Goal: Task Accomplishment & Management: Use online tool/utility

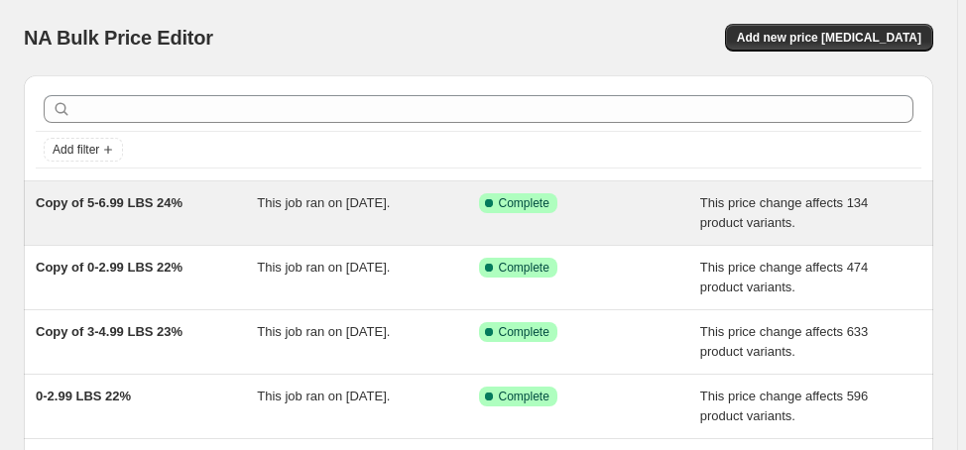
click at [132, 197] on span "Copy of 5-6.99 LBS 24%" at bounding box center [109, 202] width 147 height 15
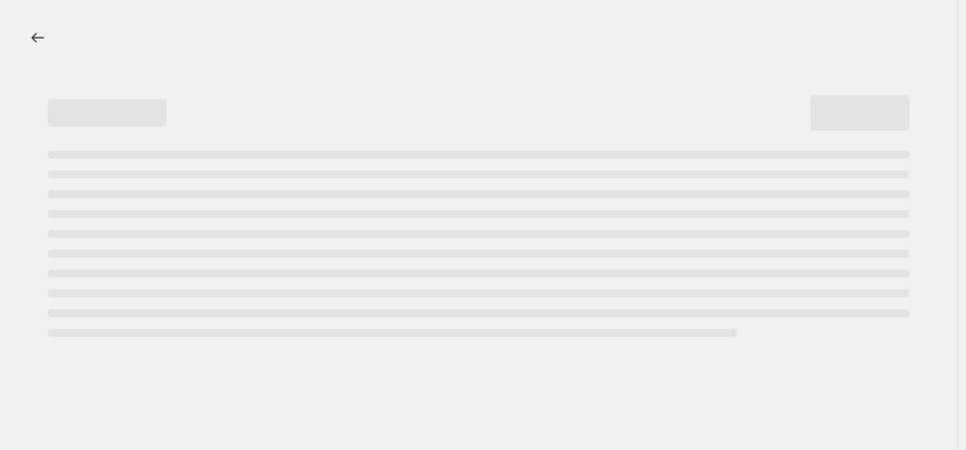
select select "margin"
select select "no_change"
select select "vendor"
select select "not_equal"
select select "collection"
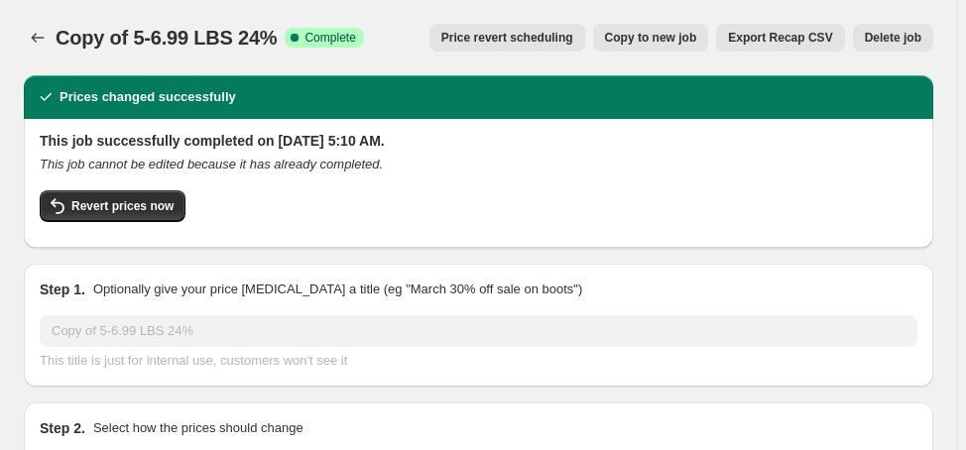
click at [876, 45] on span "Delete job" at bounding box center [893, 38] width 57 height 16
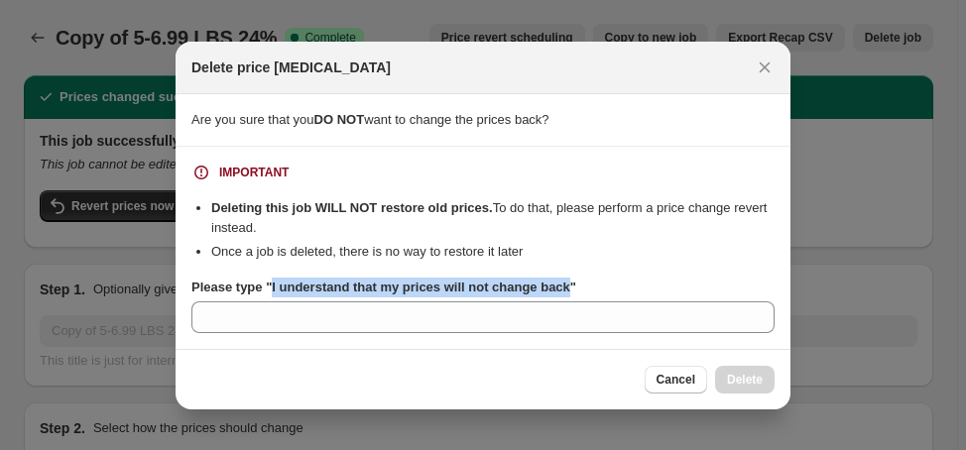
drag, startPoint x: 268, startPoint y: 286, endPoint x: 563, endPoint y: 294, distance: 295.7
click at [563, 294] on b "Please type "I understand that my prices will not change back"" at bounding box center [383, 287] width 385 height 15
copy b "I understand that my prices will not change back"
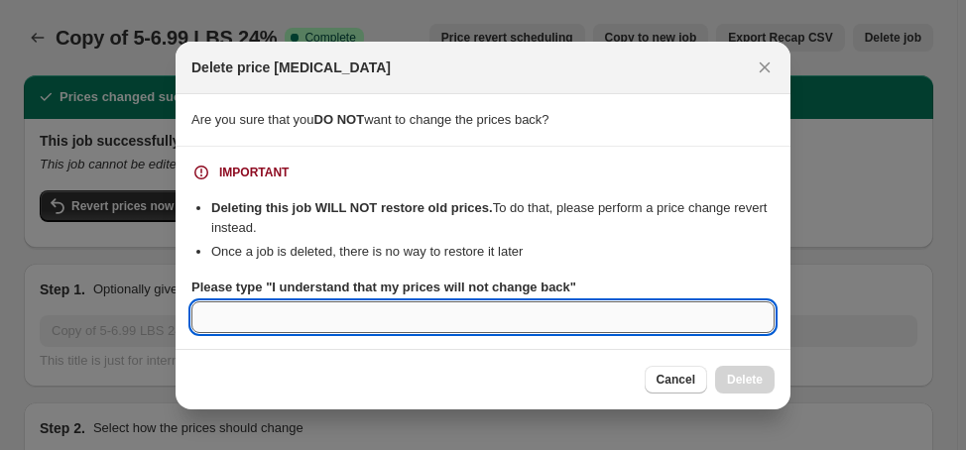
paste input "I understand that my prices will not change back"
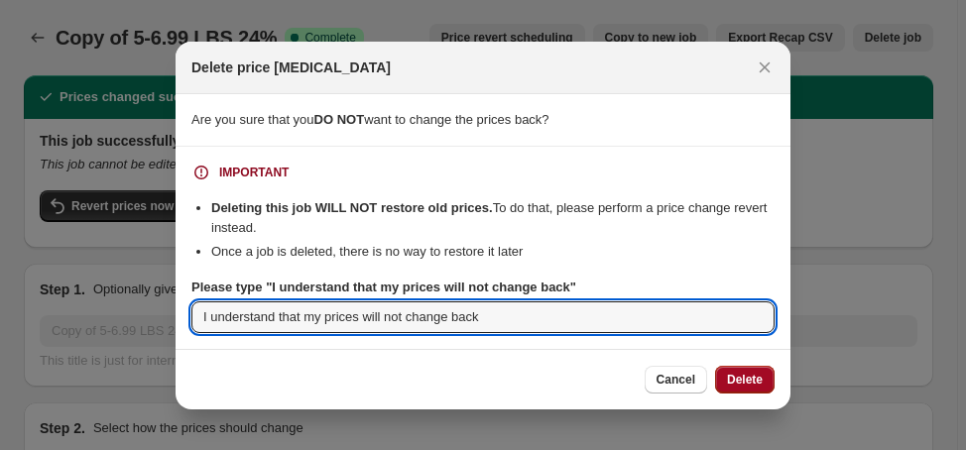
type input "I understand that my prices will not change back"
click at [755, 386] on span "Delete" at bounding box center [745, 380] width 36 height 16
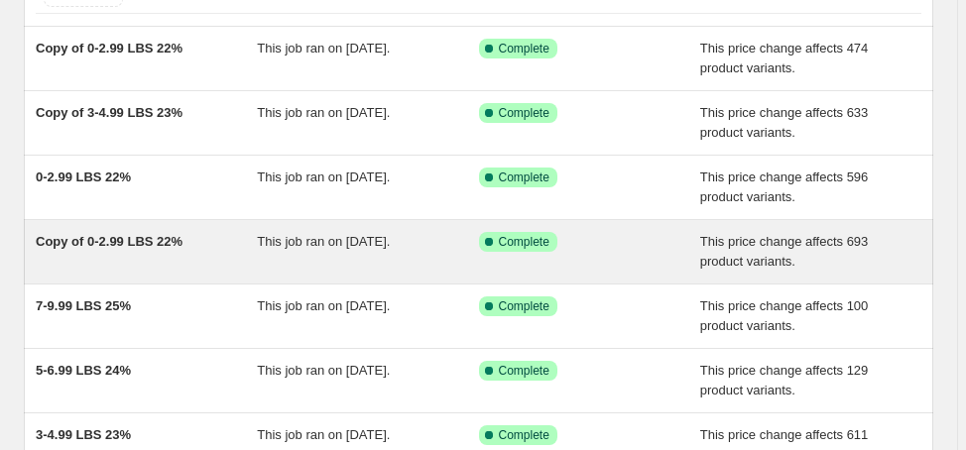
scroll to position [79, 0]
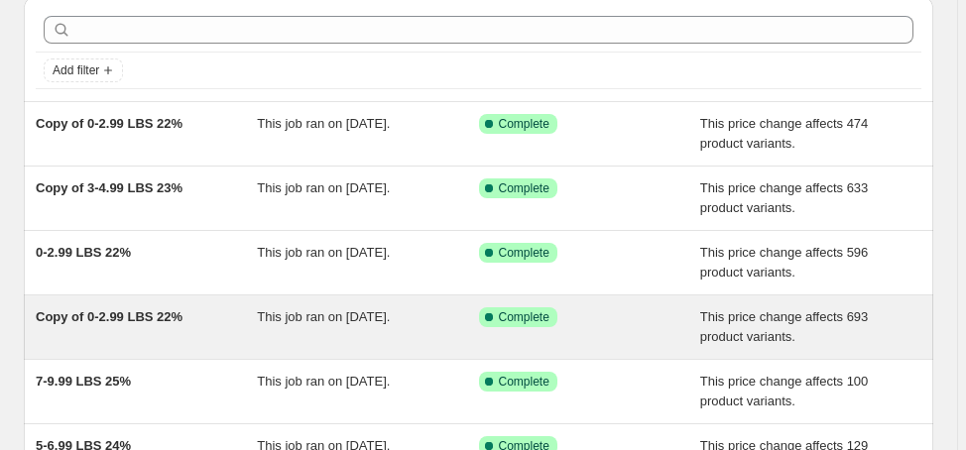
click at [118, 317] on span "Copy of 0-2.99 LBS 22%" at bounding box center [109, 316] width 147 height 15
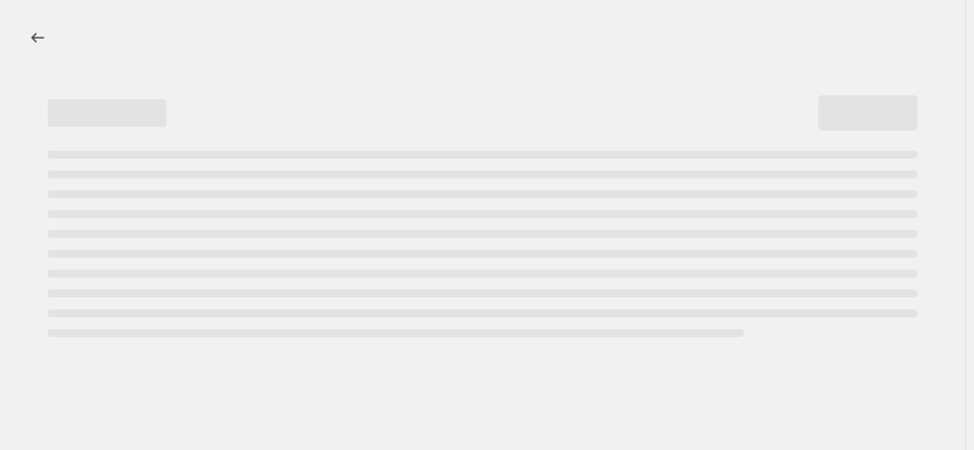
select select "margin"
select select "no_change"
select select "vendor"
select select "not_equal"
select select "collection"
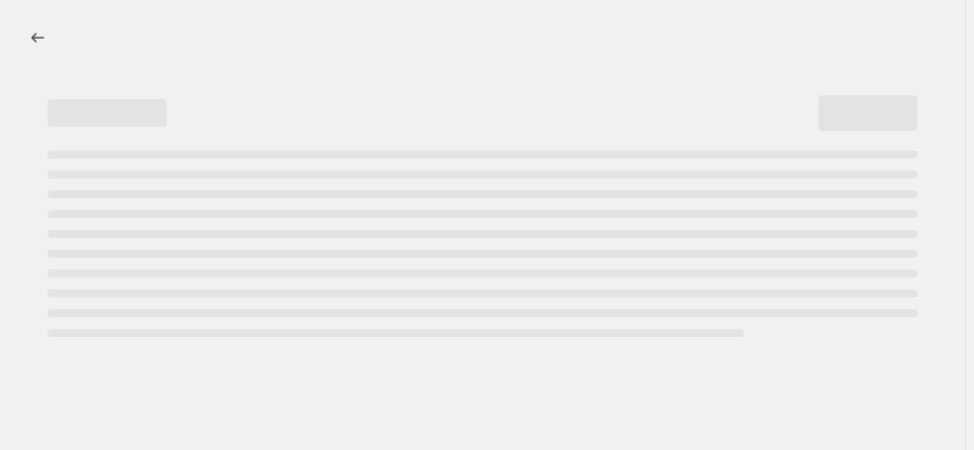
select select "product_status"
select select "draft"
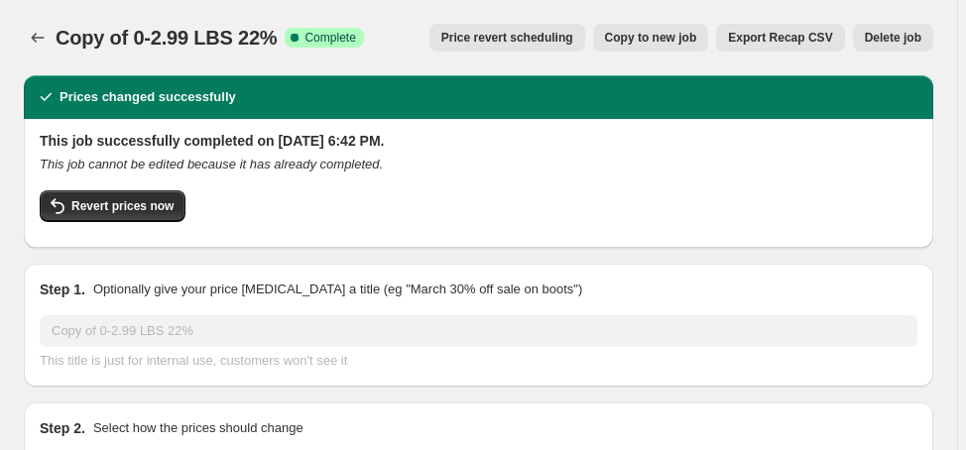
click at [910, 39] on span "Delete job" at bounding box center [893, 38] width 57 height 16
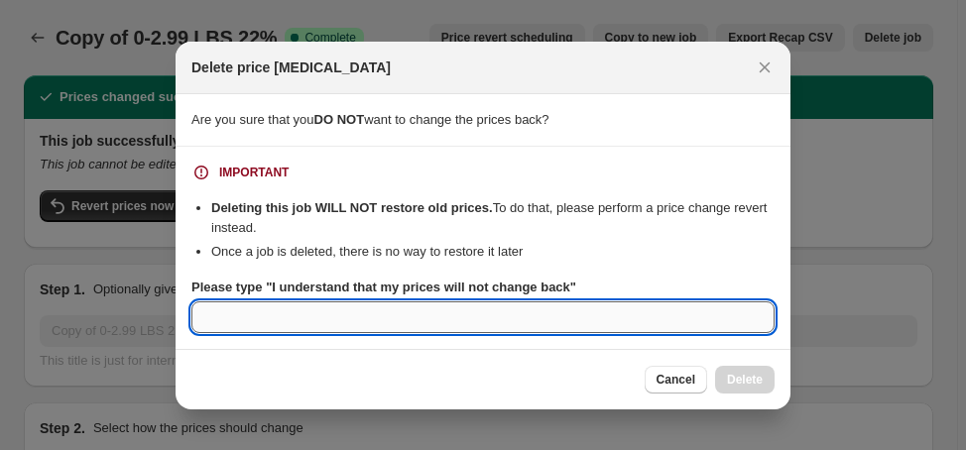
paste input "I understand that my prices will not change back"
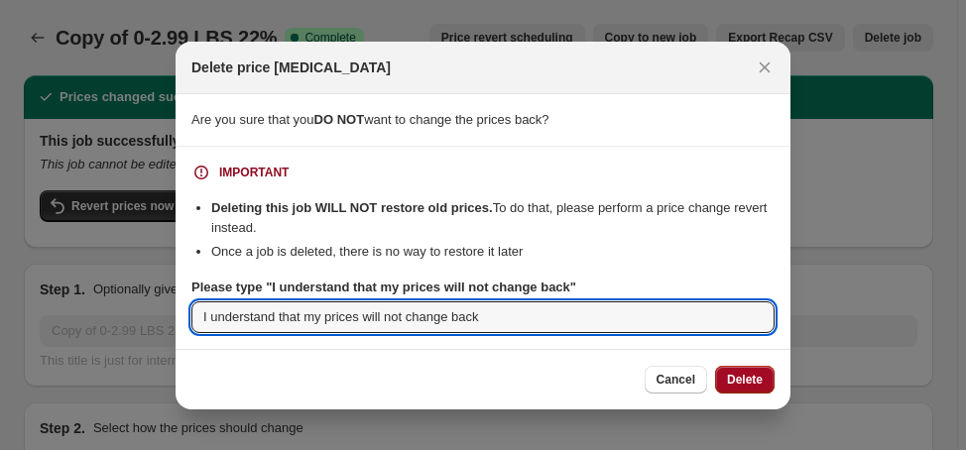
type input "I understand that my prices will not change back"
click at [753, 381] on span "Delete" at bounding box center [745, 380] width 36 height 16
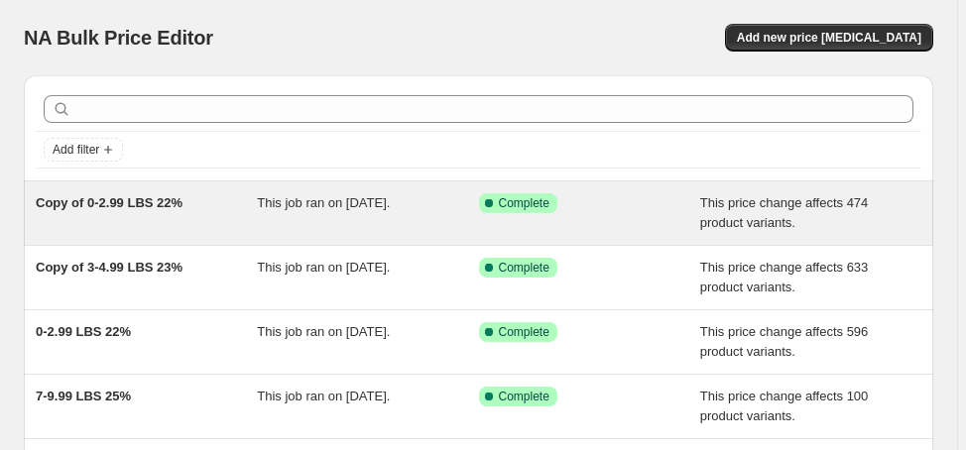
click at [128, 205] on span "Copy of 0-2.99 LBS 22%" at bounding box center [109, 202] width 147 height 15
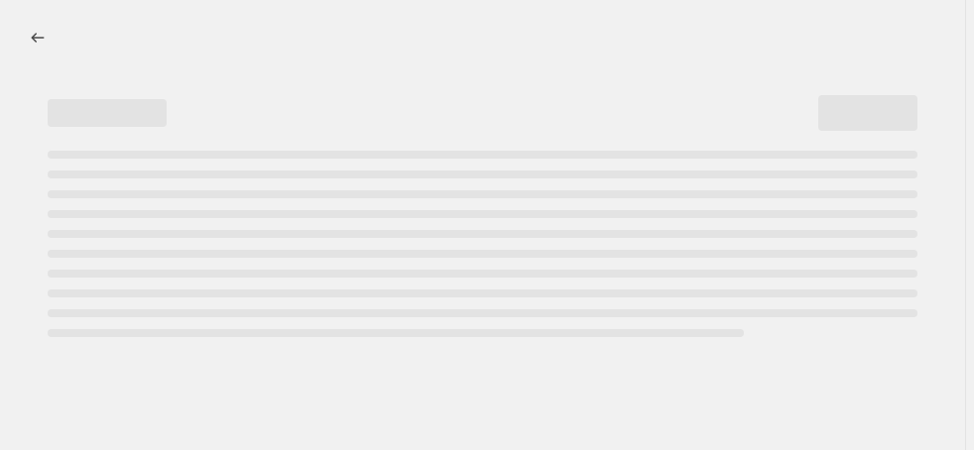
select select "margin"
select select "no_change"
select select "vendor"
select select "not_equal"
select select "collection"
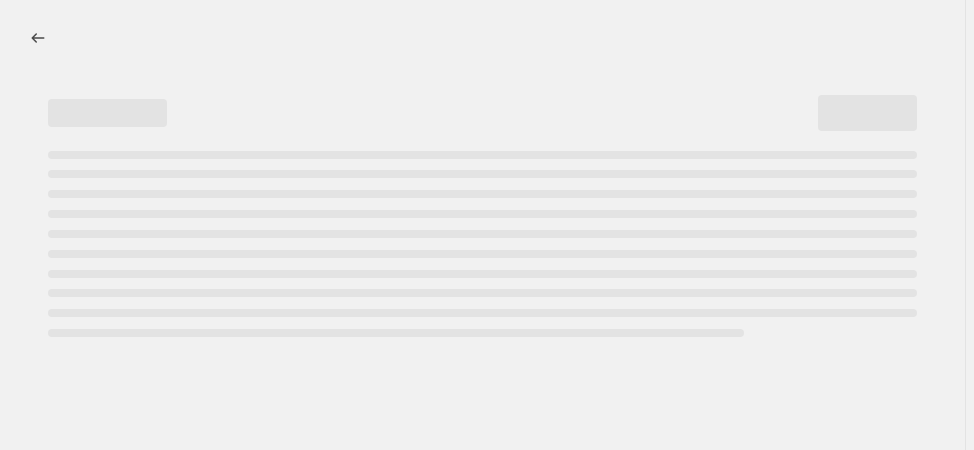
select select "product_status"
select select "draft"
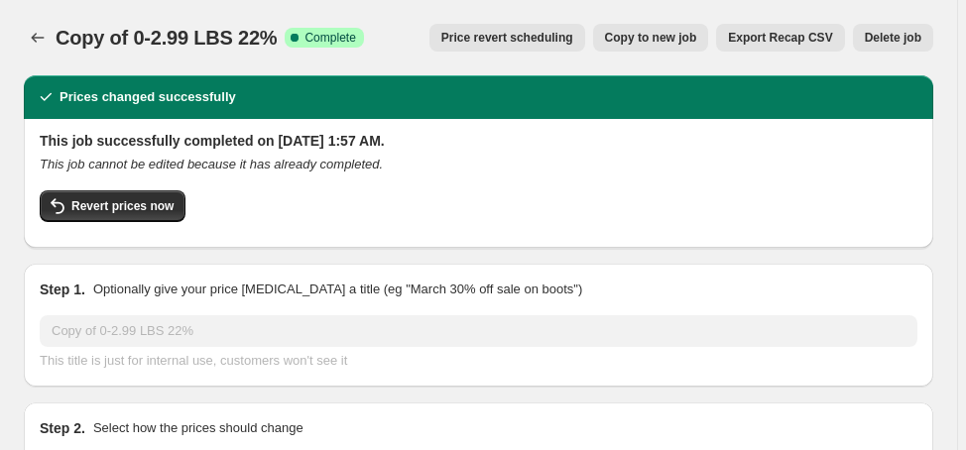
click at [674, 43] on span "Copy to new job" at bounding box center [651, 38] width 92 height 16
select select "margin"
select select "no_change"
select select "vendor"
select select "not_equal"
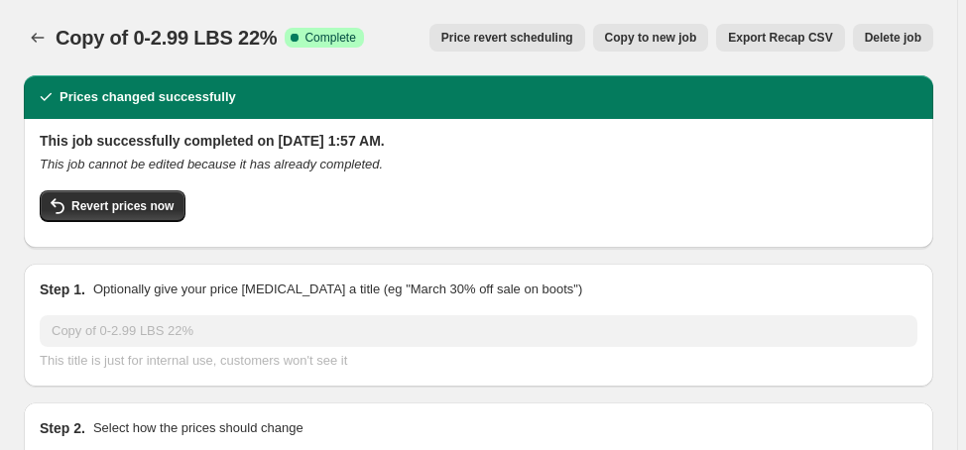
select select "collection"
select select "product_status"
select select "draft"
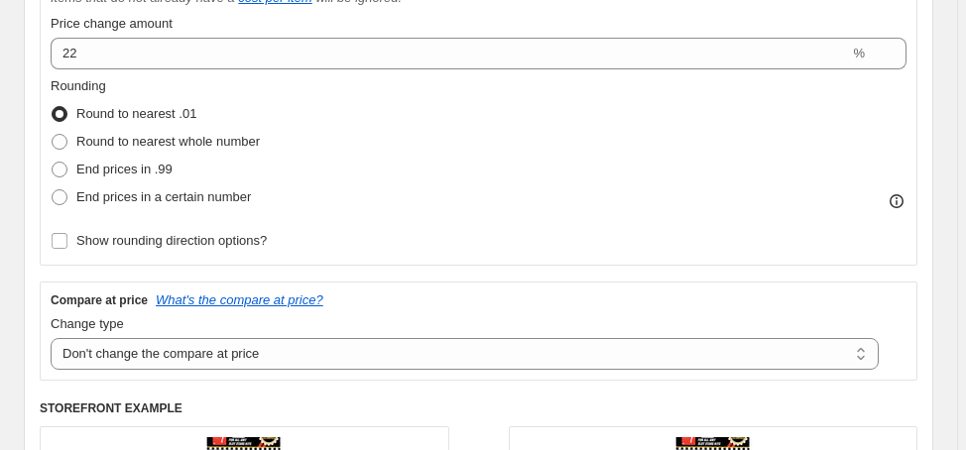
scroll to position [555, 0]
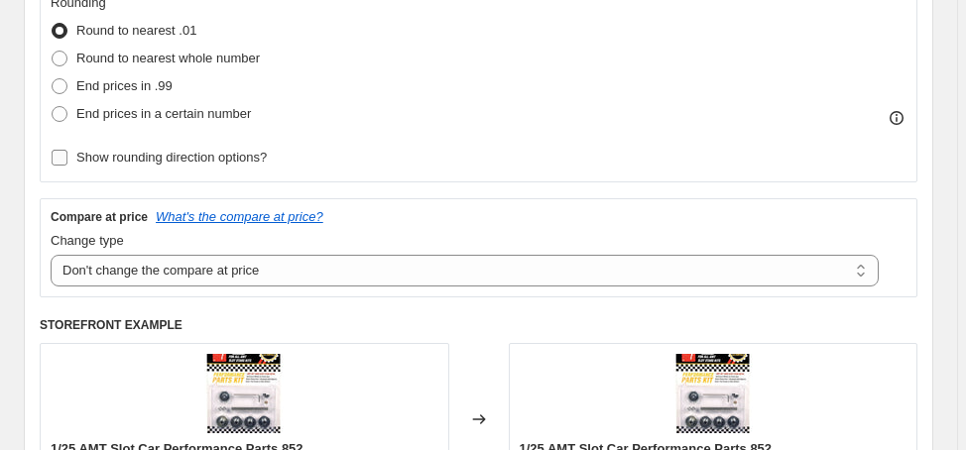
click at [200, 166] on span "Show rounding direction options?" at bounding box center [171, 158] width 190 height 20
click at [67, 166] on input "Show rounding direction options?" at bounding box center [60, 158] width 16 height 16
checkbox input "true"
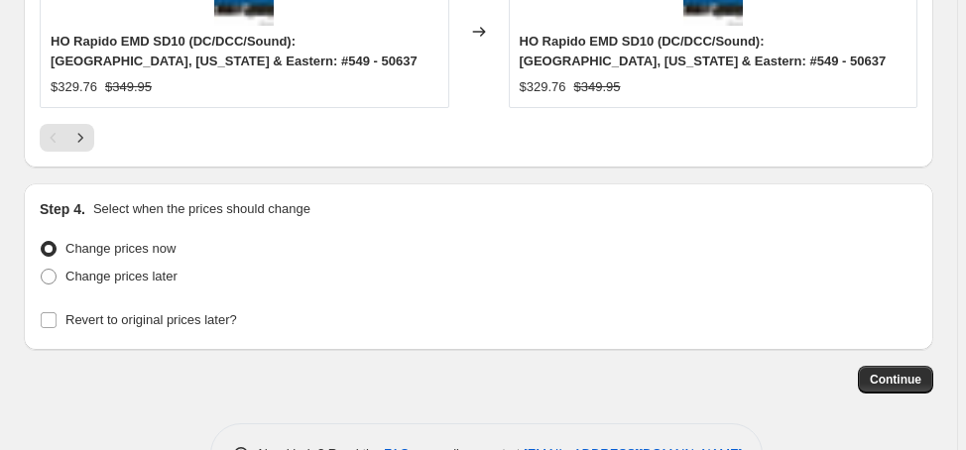
scroll to position [2675, 0]
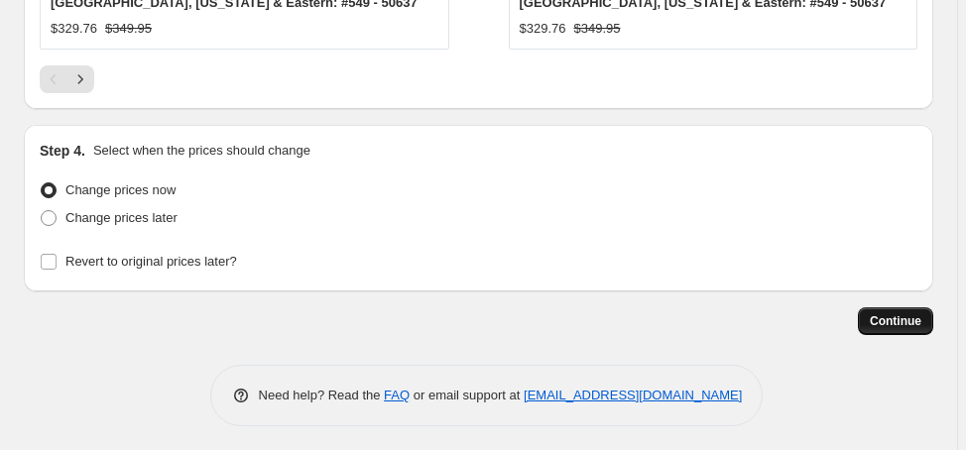
click at [905, 313] on span "Continue" at bounding box center [896, 321] width 52 height 16
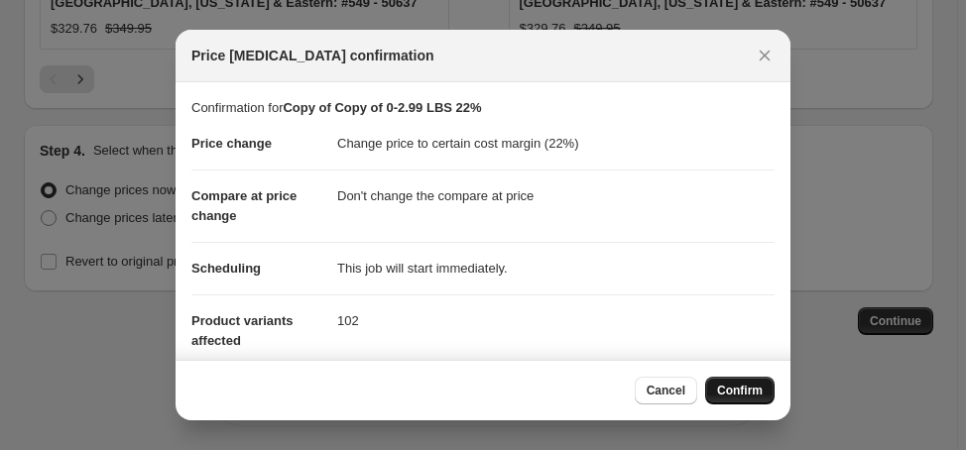
click at [756, 395] on span "Confirm" at bounding box center [740, 391] width 46 height 16
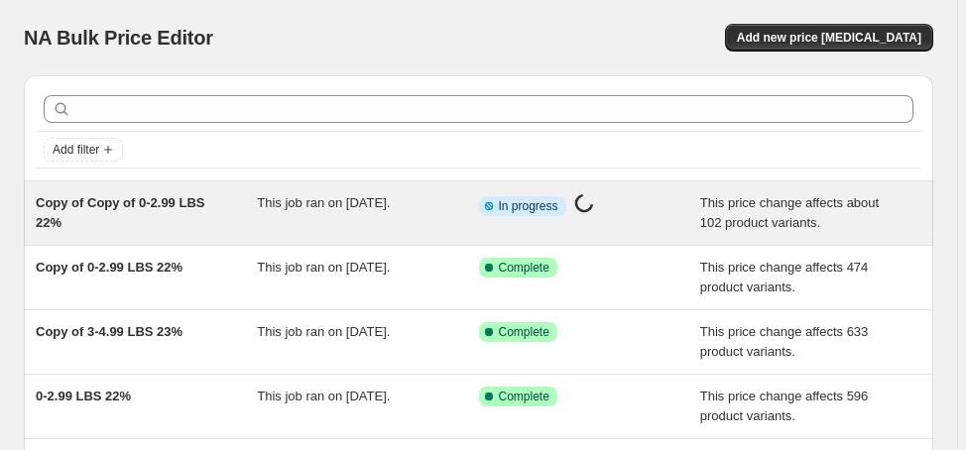
click at [136, 220] on div "Copy of Copy of 0-2.99 LBS 22%" at bounding box center [146, 213] width 221 height 40
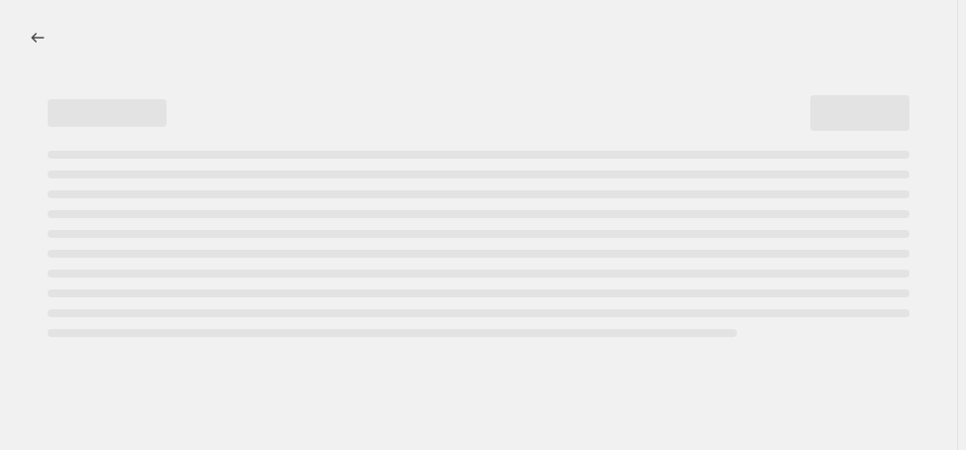
select select "margin"
select select "no_change"
select select "vendor"
select select "not_equal"
select select "collection"
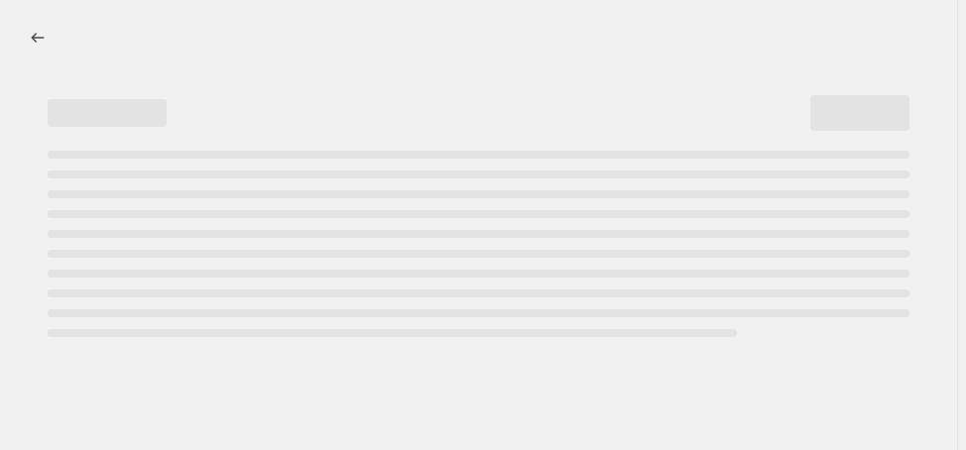
select select "product_status"
select select "draft"
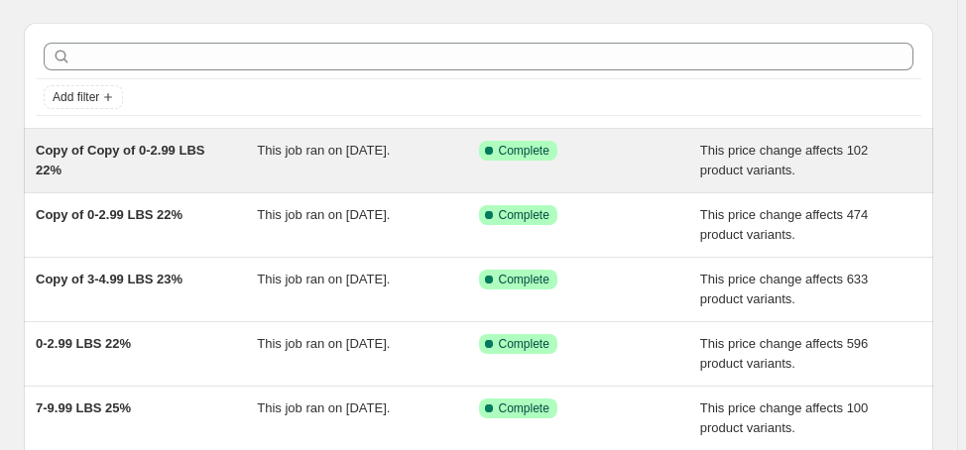
scroll to position [79, 0]
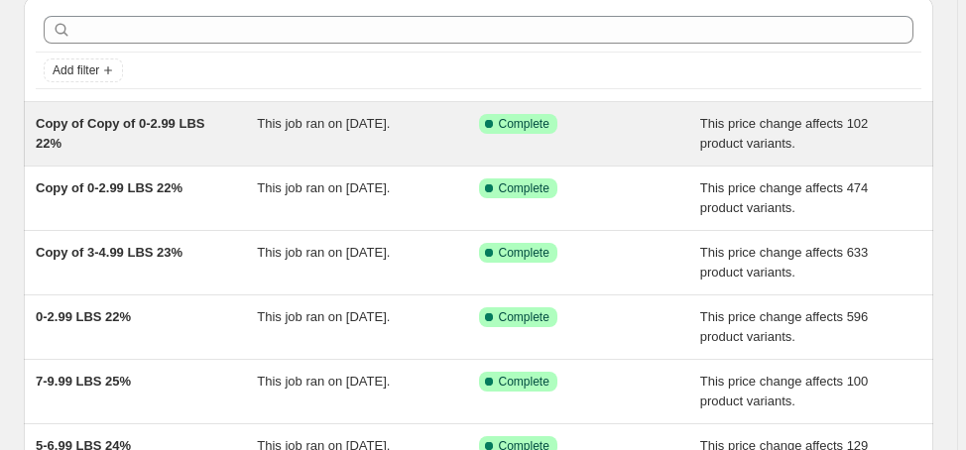
click at [144, 135] on div "Copy of Copy of 0-2.99 LBS 22%" at bounding box center [146, 134] width 221 height 40
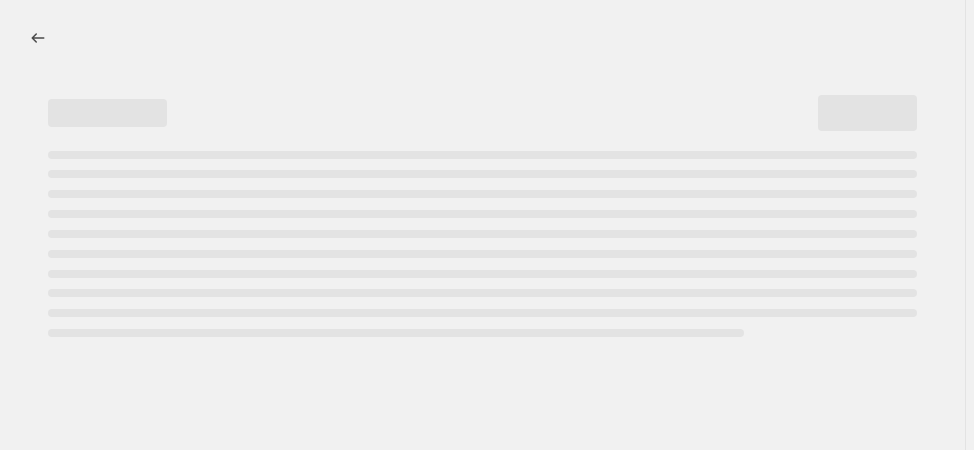
select select "margin"
select select "no_change"
select select "not_equal"
select select "product_status"
select select "draft"
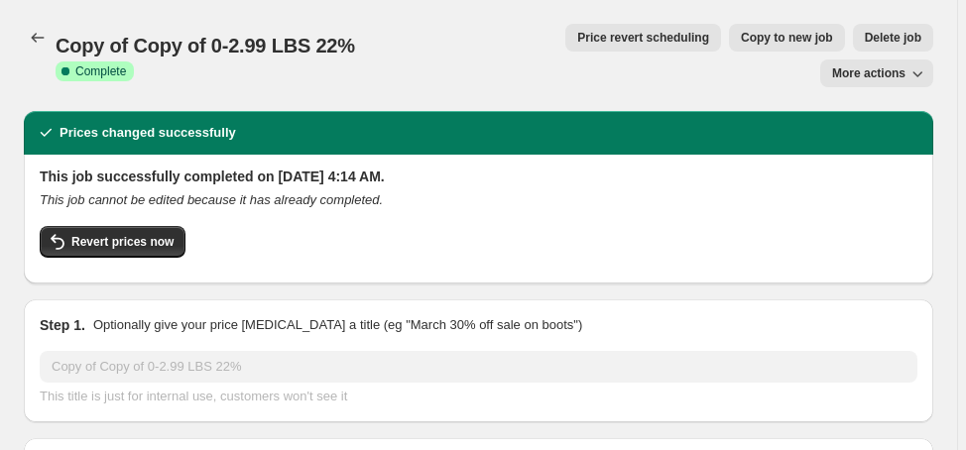
select select "vendor"
select select "collection"
click at [865, 41] on span "Delete job" at bounding box center [893, 38] width 57 height 16
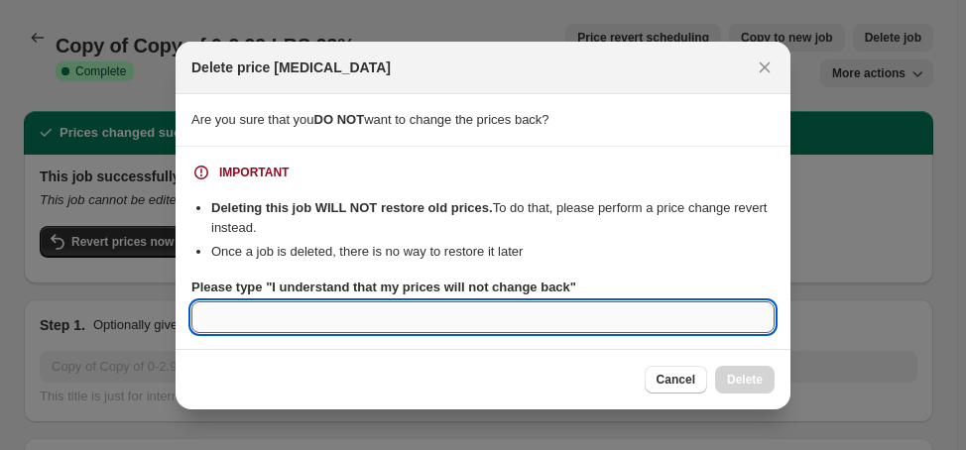
paste input "ALM6815"
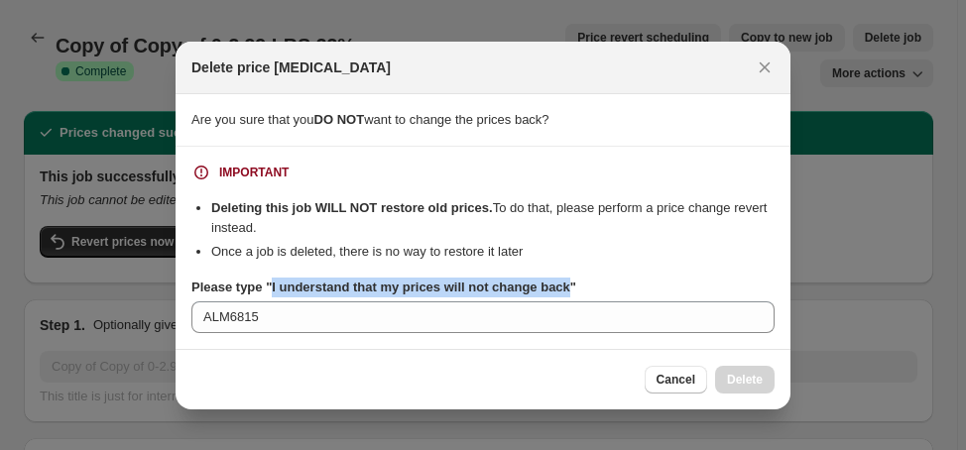
drag, startPoint x: 268, startPoint y: 289, endPoint x: 564, endPoint y: 294, distance: 296.6
click at [564, 294] on b "Please type "I understand that my prices will not change back"" at bounding box center [383, 287] width 385 height 15
copy b "I understand that my prices will not change back"
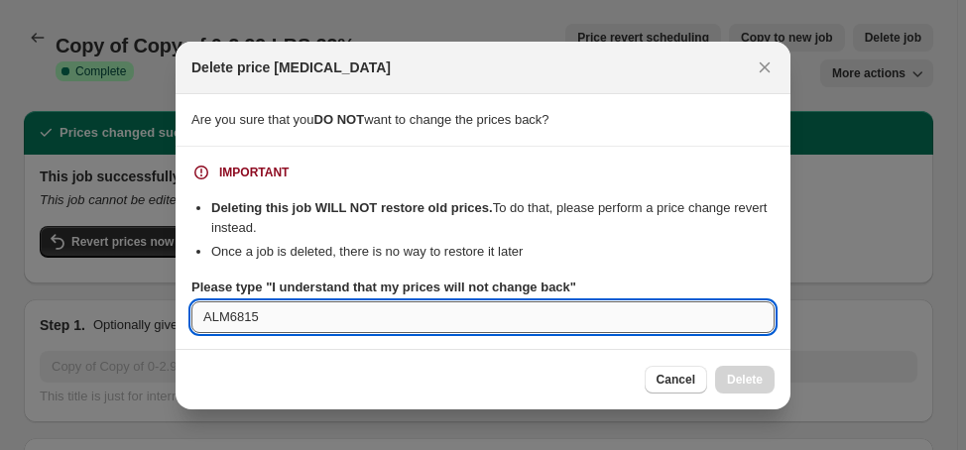
click at [230, 314] on input "ALM6815" at bounding box center [482, 318] width 583 height 32
paste input "I understand that my prices will not change back"
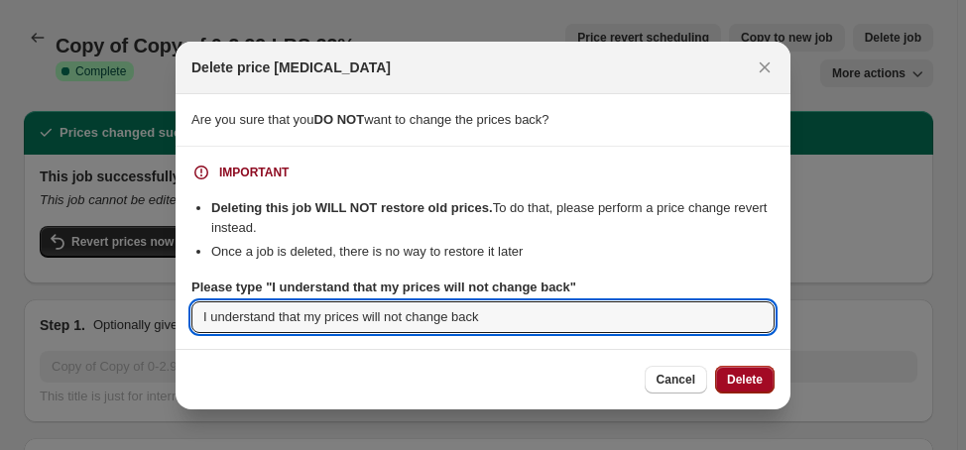
type input "I understand that my prices will not change back"
click at [734, 388] on button "Delete" at bounding box center [745, 380] width 60 height 28
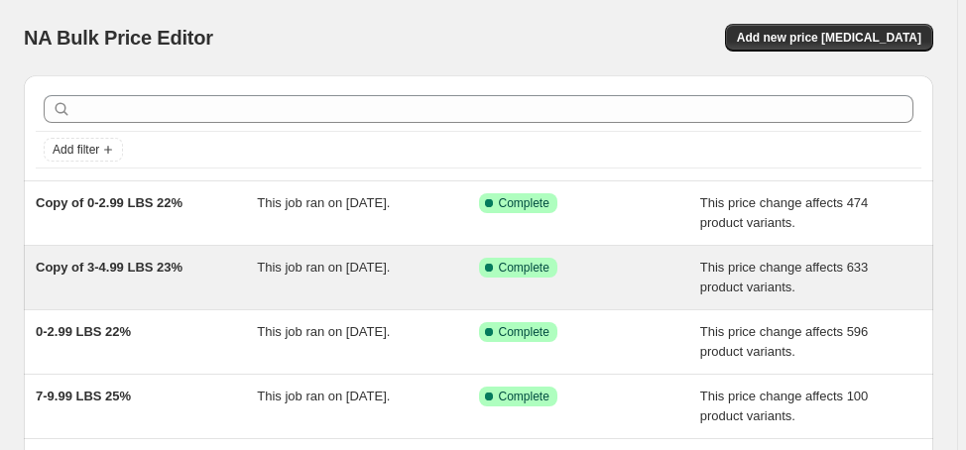
click at [132, 273] on span "Copy of 3-4.99 LBS 23%" at bounding box center [109, 267] width 147 height 15
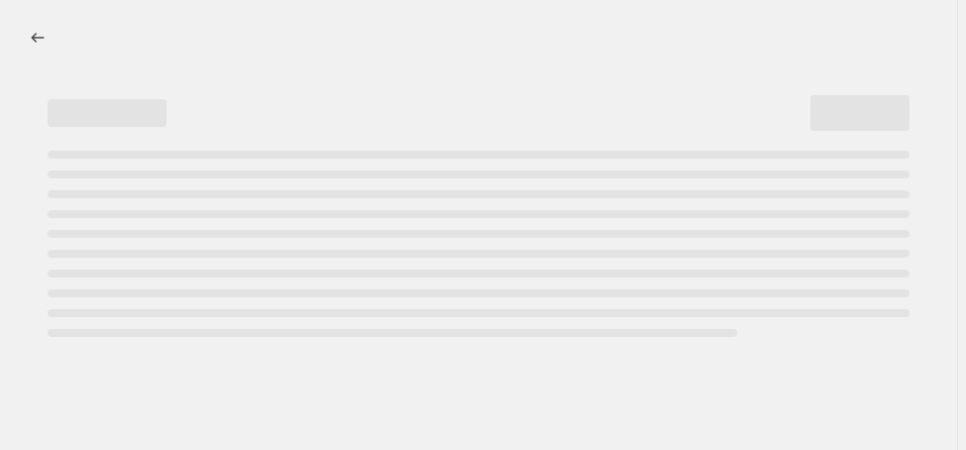
select select "margin"
select select "no_change"
select select "vendor"
select select "not_equal"
select select "collection"
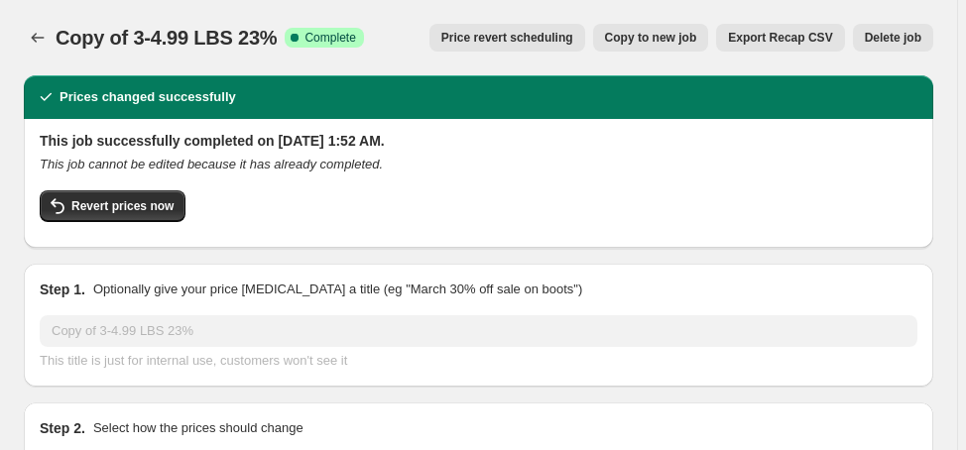
click at [656, 47] on button "Copy to new job" at bounding box center [651, 38] width 116 height 28
select select "margin"
select select "no_change"
select select "vendor"
select select "not_equal"
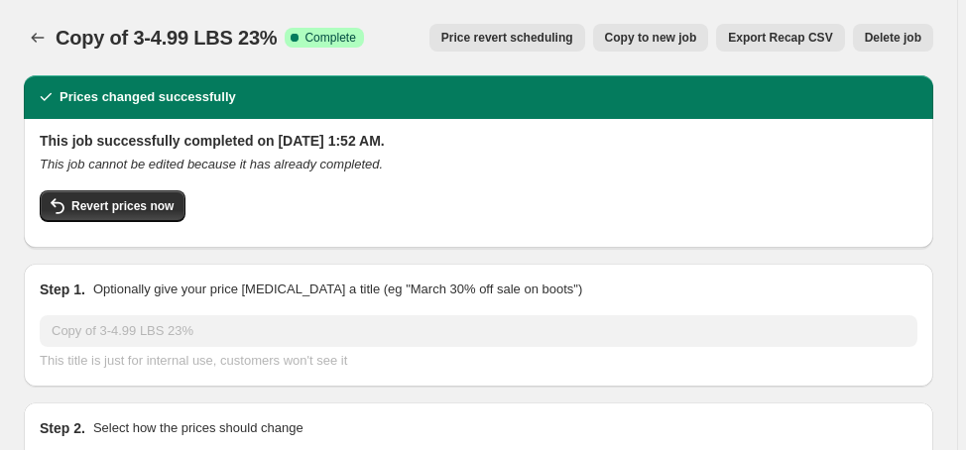
select select "collection"
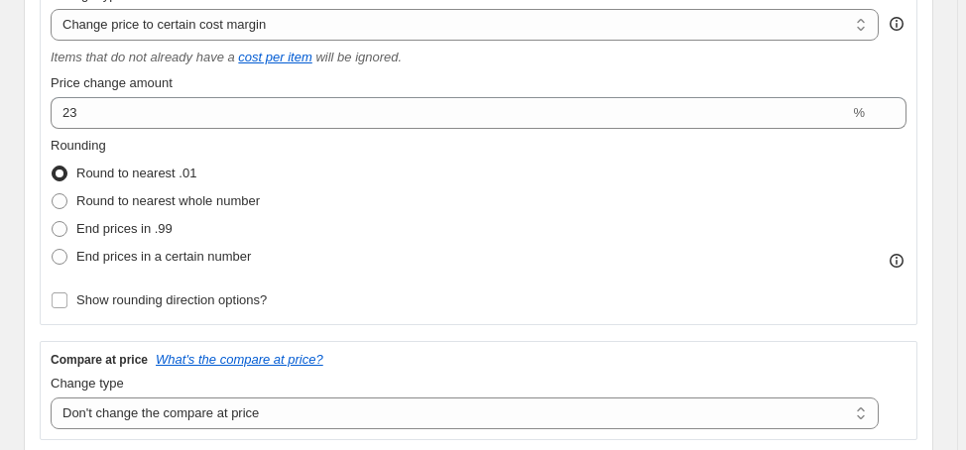
scroll to position [476, 0]
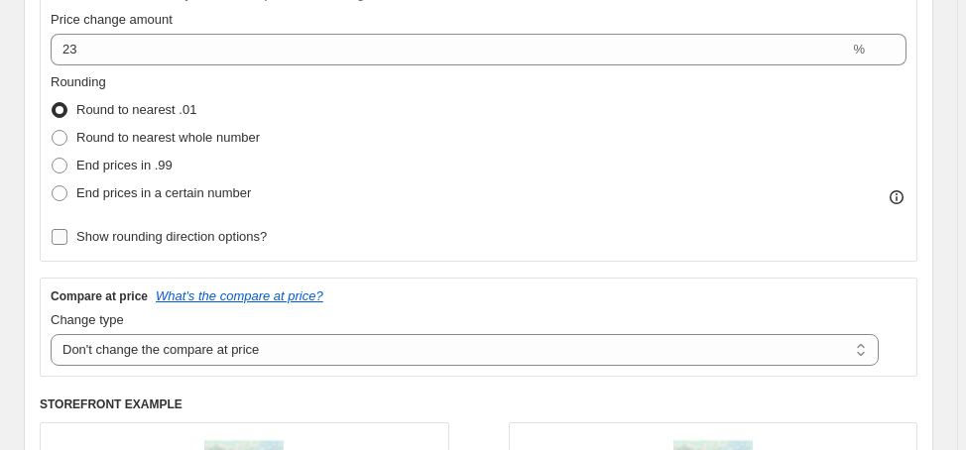
click at [254, 239] on span "Show rounding direction options?" at bounding box center [171, 236] width 190 height 15
click at [67, 239] on input "Show rounding direction options?" at bounding box center [60, 237] width 16 height 16
checkbox input "true"
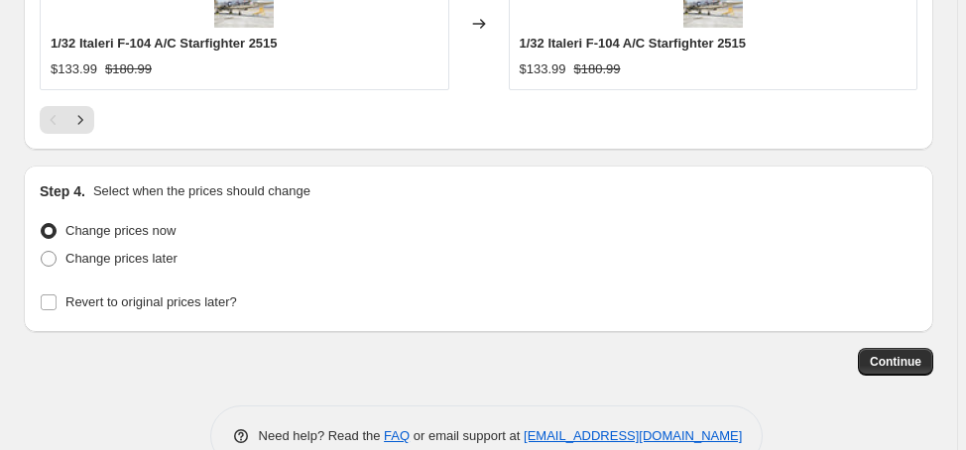
scroll to position [2527, 0]
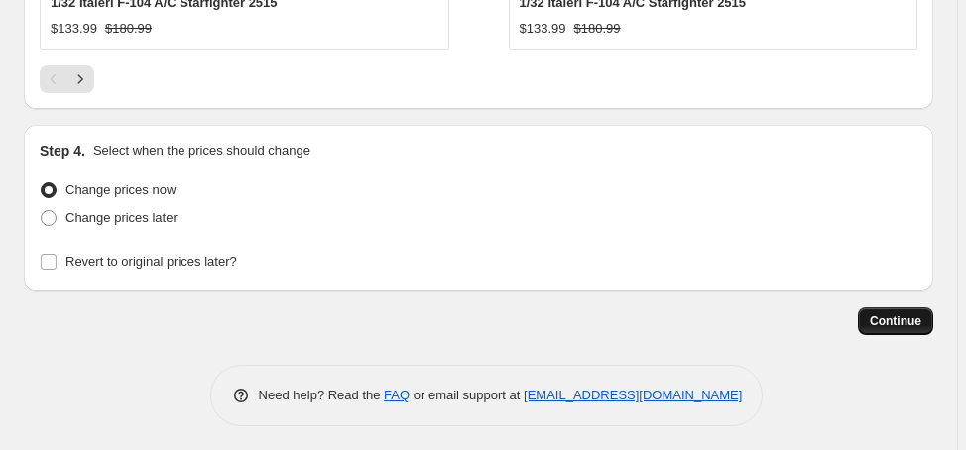
click at [896, 314] on span "Continue" at bounding box center [896, 321] width 52 height 16
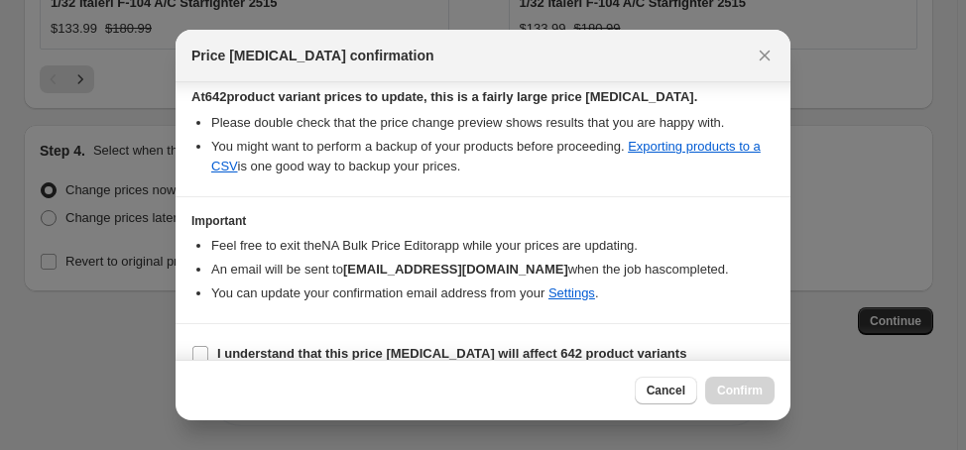
scroll to position [369, 0]
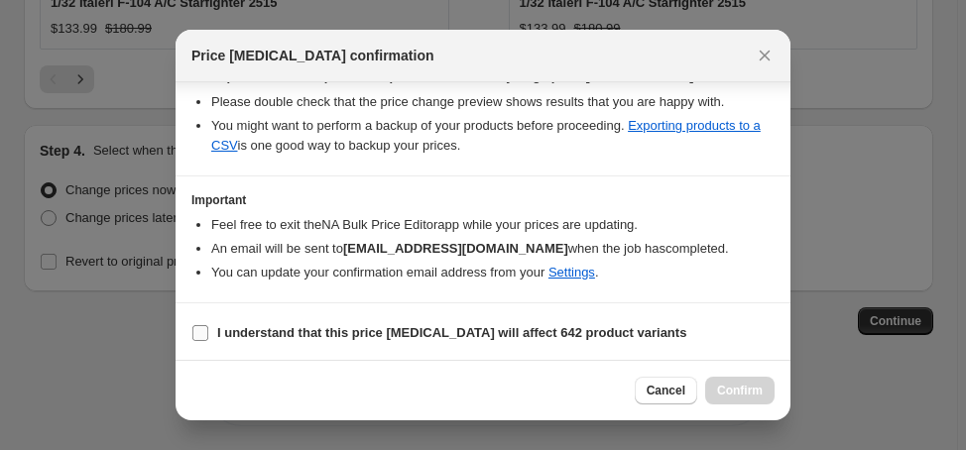
click at [329, 334] on b "I understand that this price change job will affect 642 product variants" at bounding box center [451, 332] width 469 height 15
click at [208, 334] on input "I understand that this price change job will affect 642 product variants" at bounding box center [200, 333] width 16 height 16
checkbox input "true"
click at [743, 398] on span "Confirm" at bounding box center [740, 391] width 46 height 16
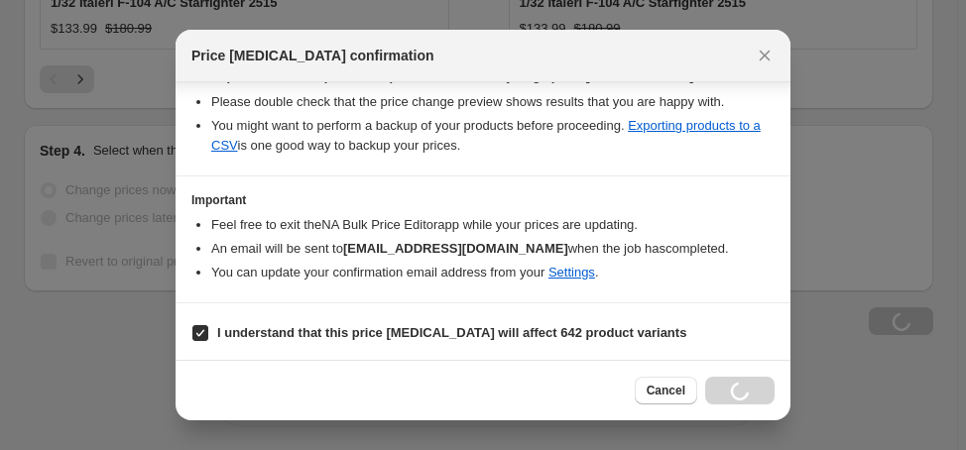
scroll to position [2527, 0]
